Goal: Information Seeking & Learning: Learn about a topic

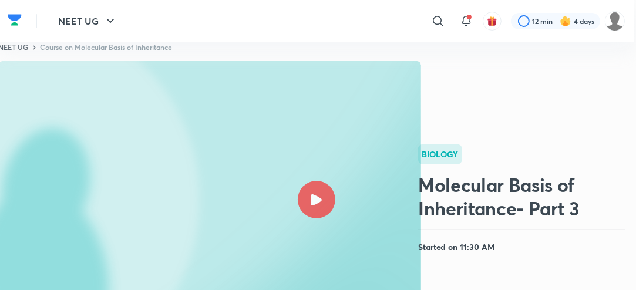
scroll to position [7, 0]
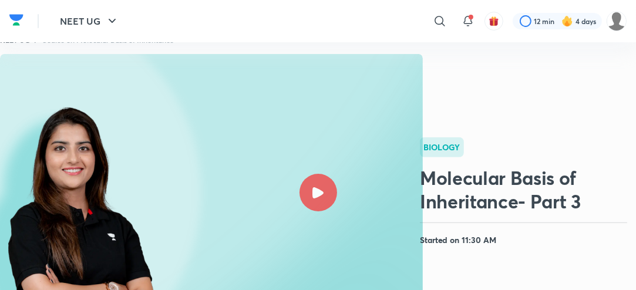
click at [332, 210] on rect at bounding box center [211, 192] width 423 height 277
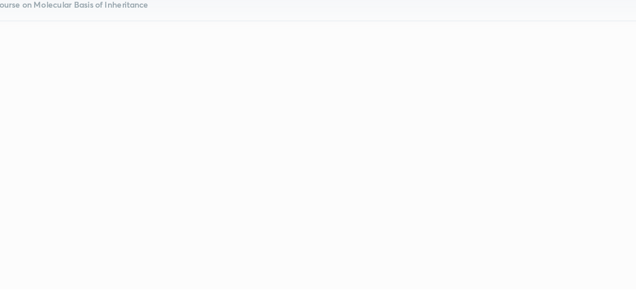
scroll to position [0, 0]
